Goal: Find contact information: Find contact information

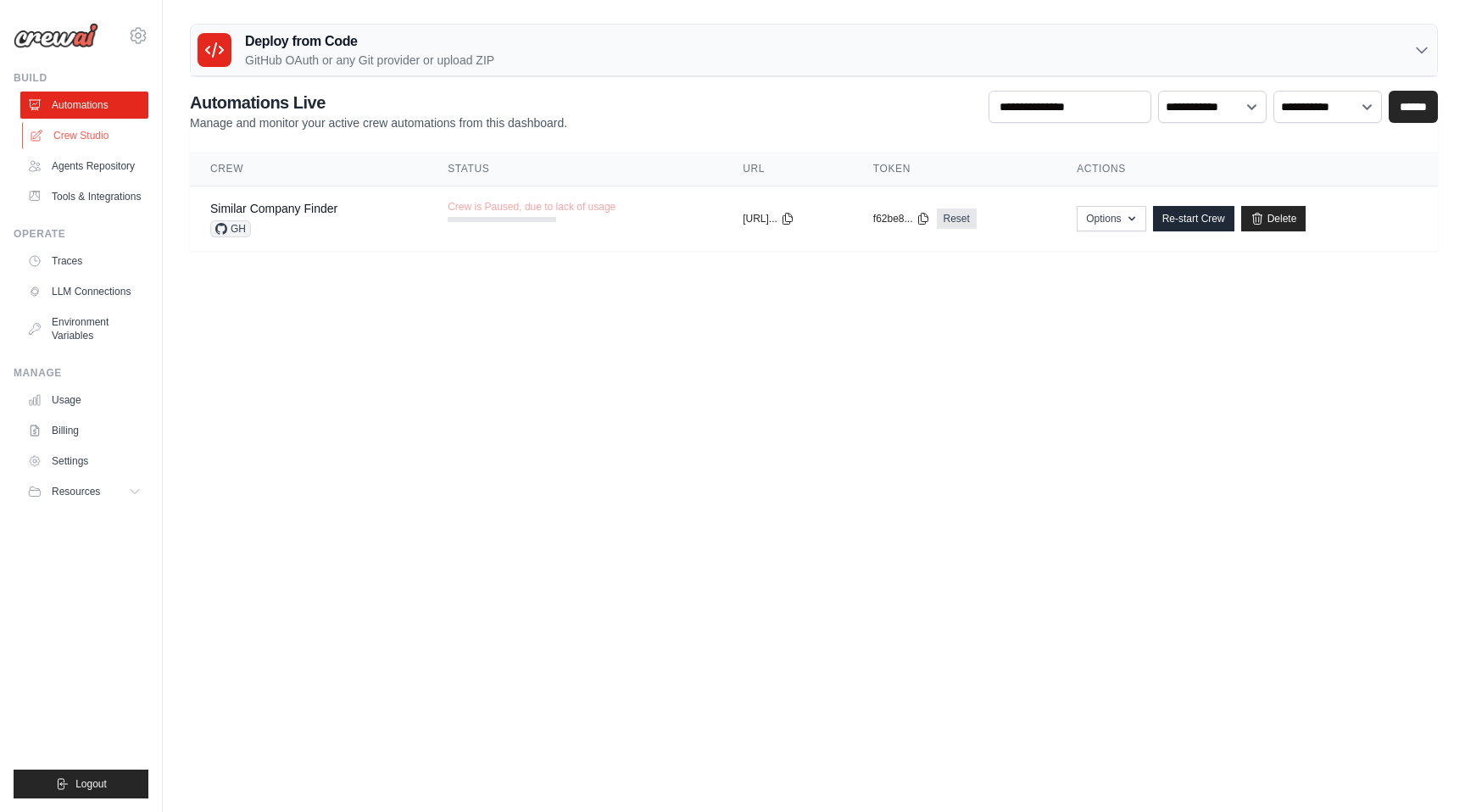
click at [99, 130] on link "Crew Studio" at bounding box center [85, 136] width 128 height 28
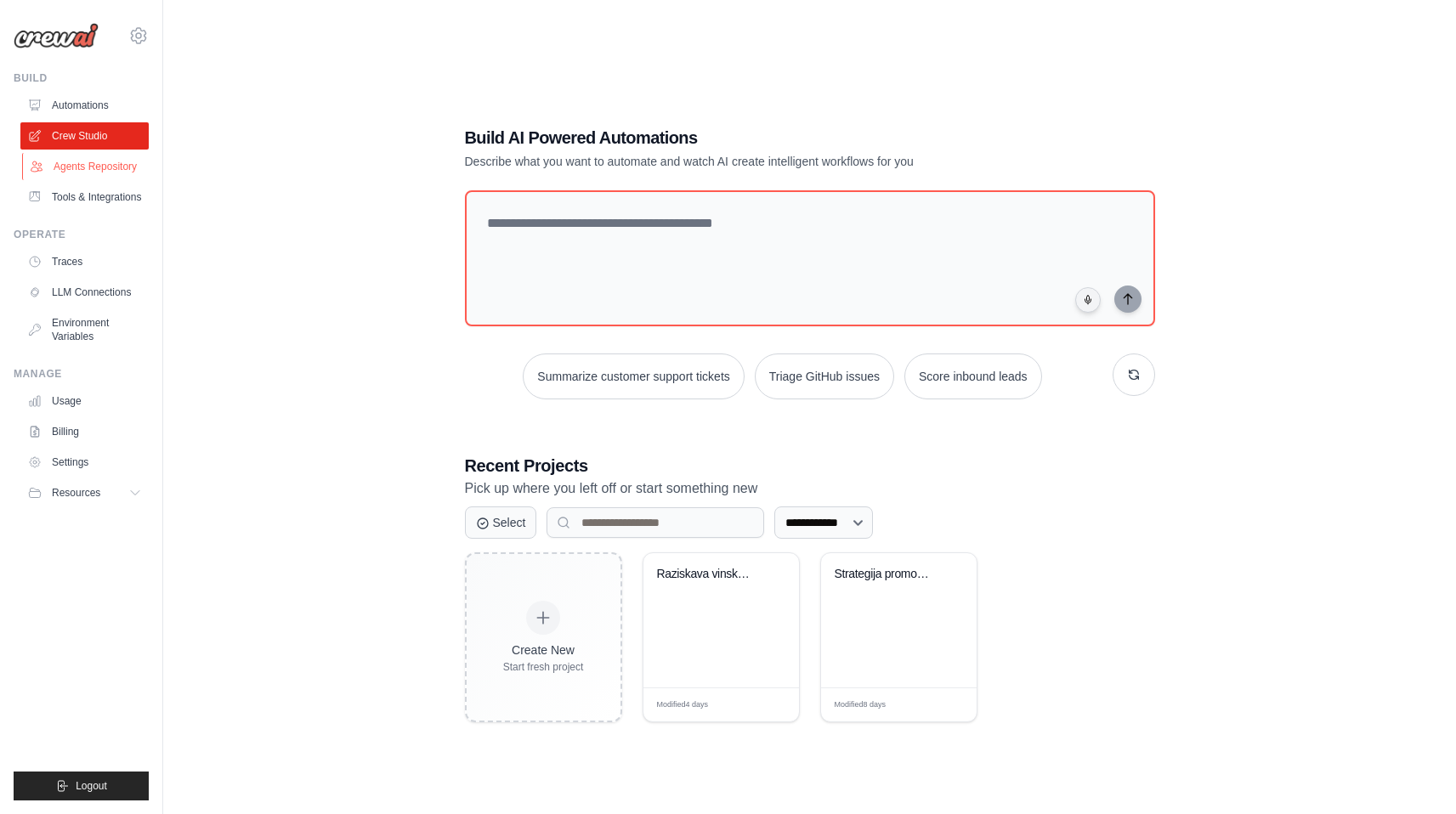
click at [93, 167] on link "Agents Repository" at bounding box center [86, 167] width 128 height 28
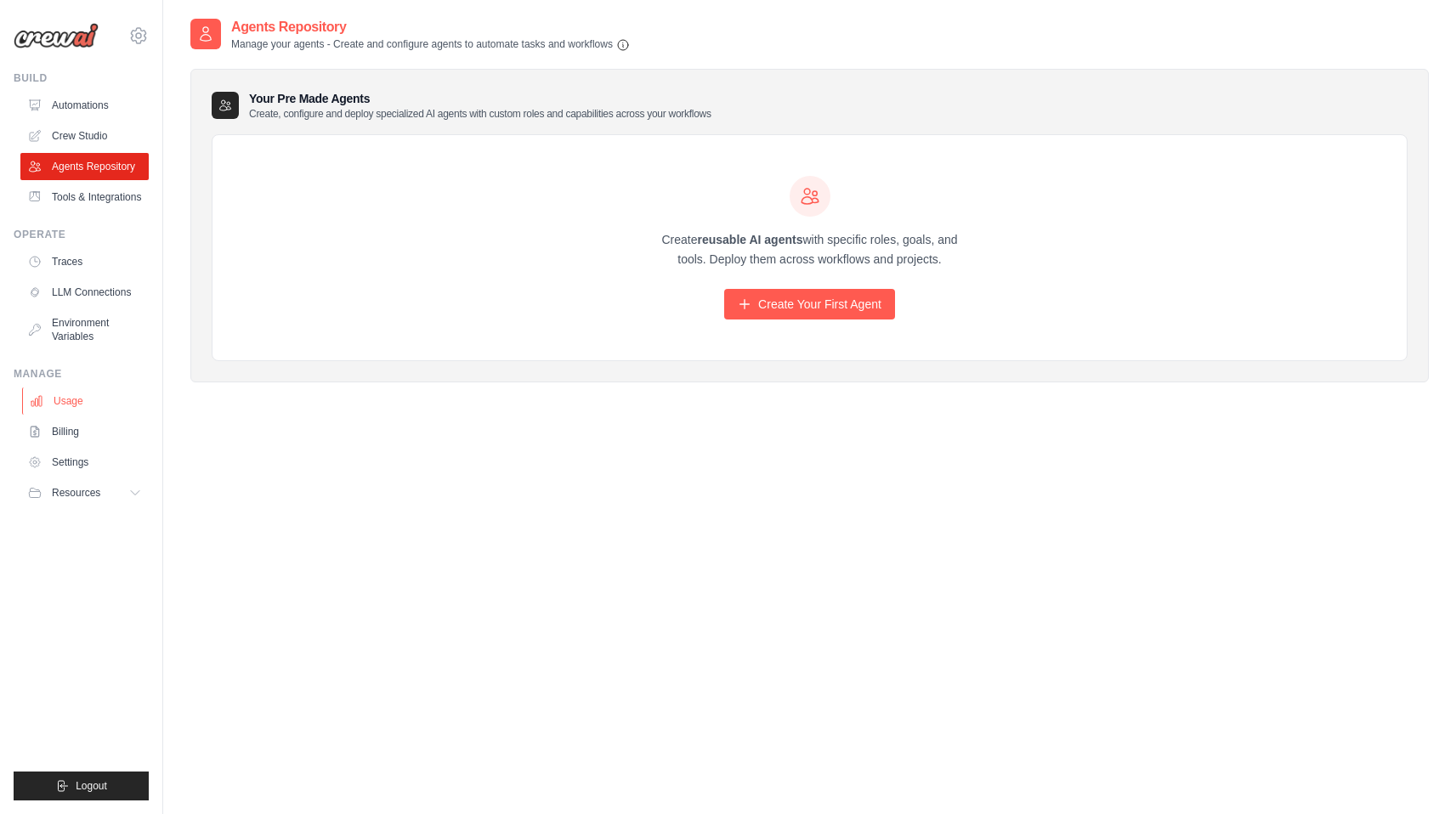
click at [72, 395] on link "Usage" at bounding box center [86, 401] width 128 height 28
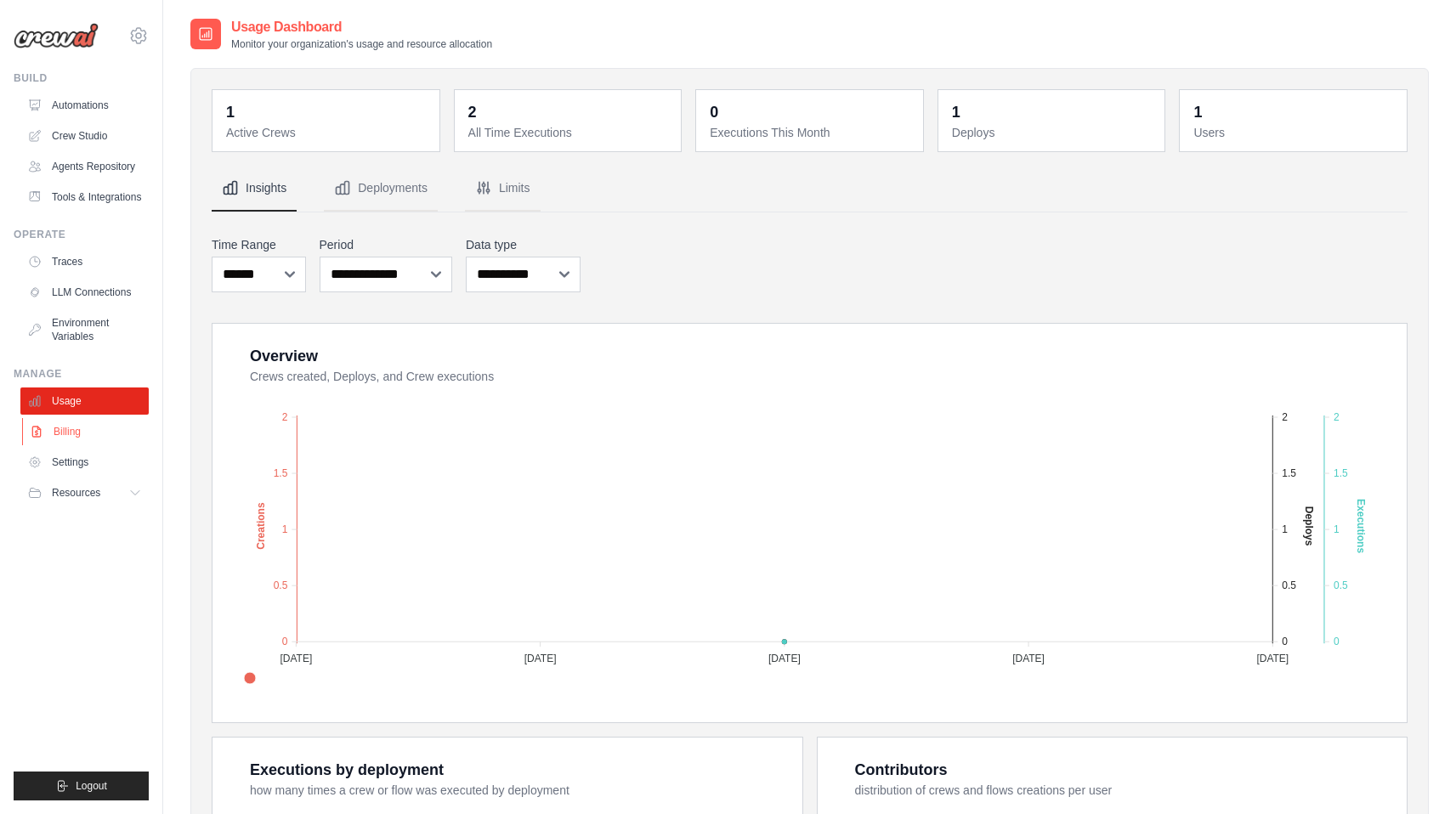
click at [74, 435] on link "Billing" at bounding box center [86, 432] width 128 height 28
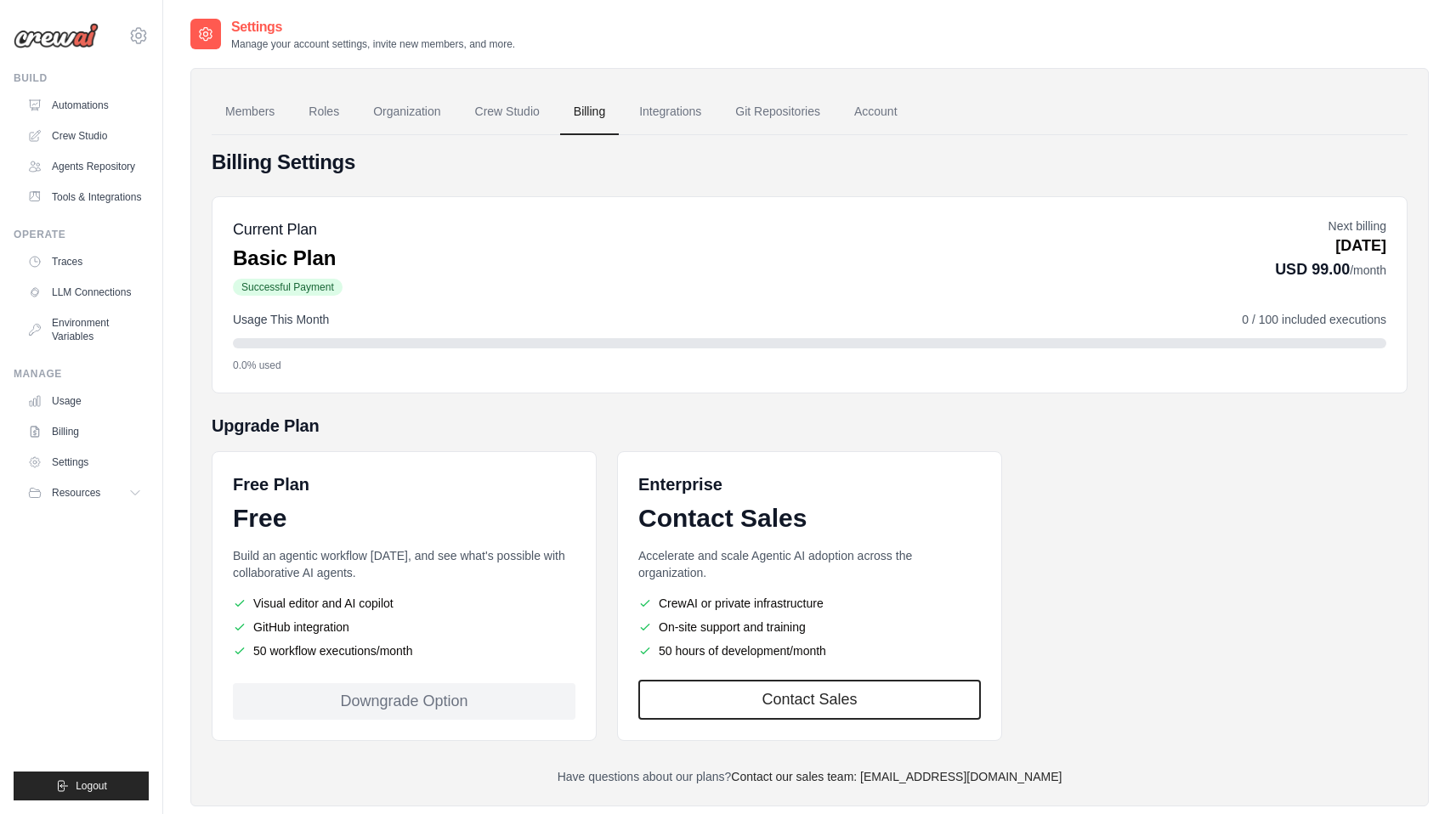
click at [1054, 773] on p "Have questions about our plans? Contact our sales team: [EMAIL_ADDRESS][DOMAIN_…" at bounding box center [810, 776] width 1195 height 17
drag, startPoint x: 1064, startPoint y: 778, endPoint x: 895, endPoint y: 782, distance: 169.0
click at [895, 782] on p "Have questions about our plans? Contact our sales team: [EMAIL_ADDRESS][DOMAIN_…" at bounding box center [810, 776] width 1195 height 17
copy link "[EMAIL_ADDRESS][DOMAIN_NAME]"
